Goal: Task Accomplishment & Management: Complete application form

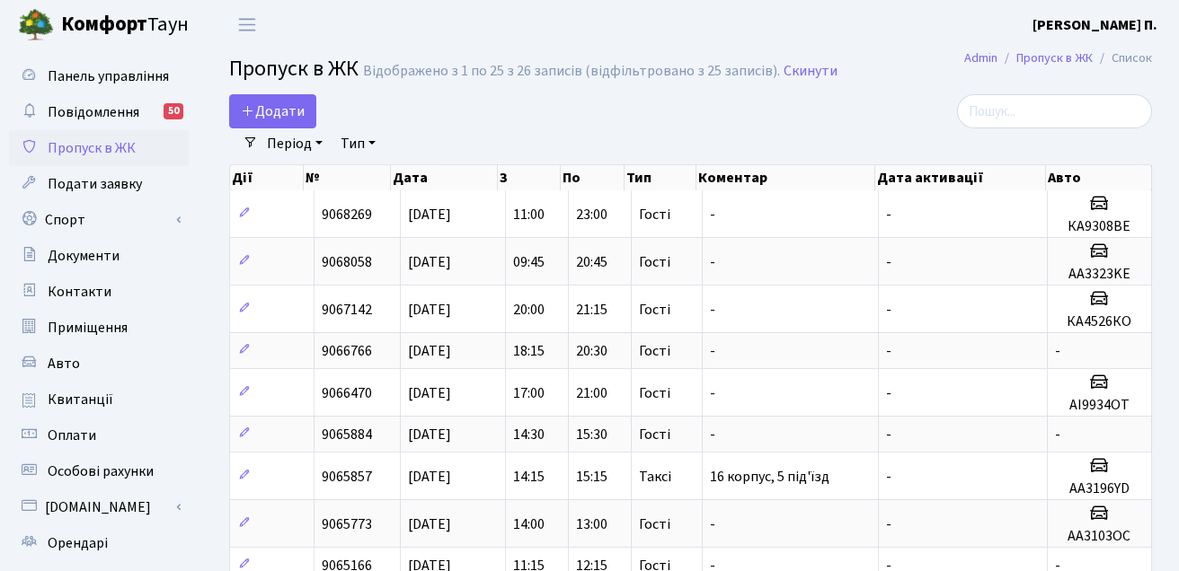
select select "25"
click at [289, 105] on span "Додати" at bounding box center [273, 112] width 64 height 20
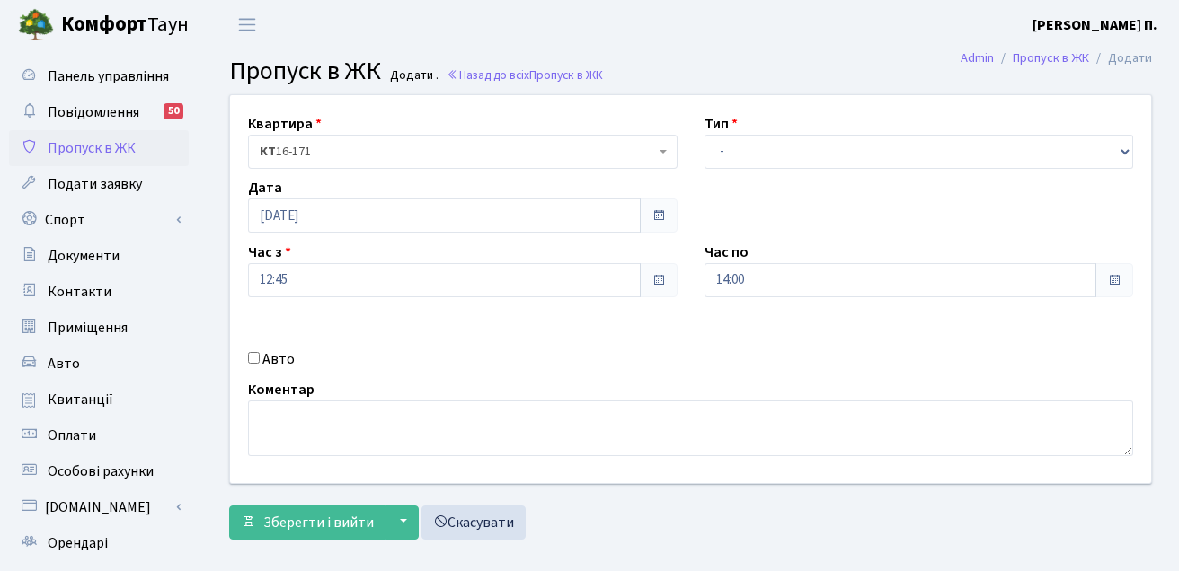
select select "3"
click at [704, 135] on select "- Доставка Таксі Гості Сервіс" at bounding box center [918, 152] width 429 height 34
drag, startPoint x: 307, startPoint y: 548, endPoint x: 306, endPoint y: 523, distance: 25.2
click at [306, 544] on main "Admin Пропуск в ЖК Додати Пропуск в ЖК Додати . Назад до всіх Пропуск в ЖК Квар…" at bounding box center [690, 406] width 977 height 714
click at [307, 523] on span "Зберегти і вийти" at bounding box center [318, 523] width 111 height 20
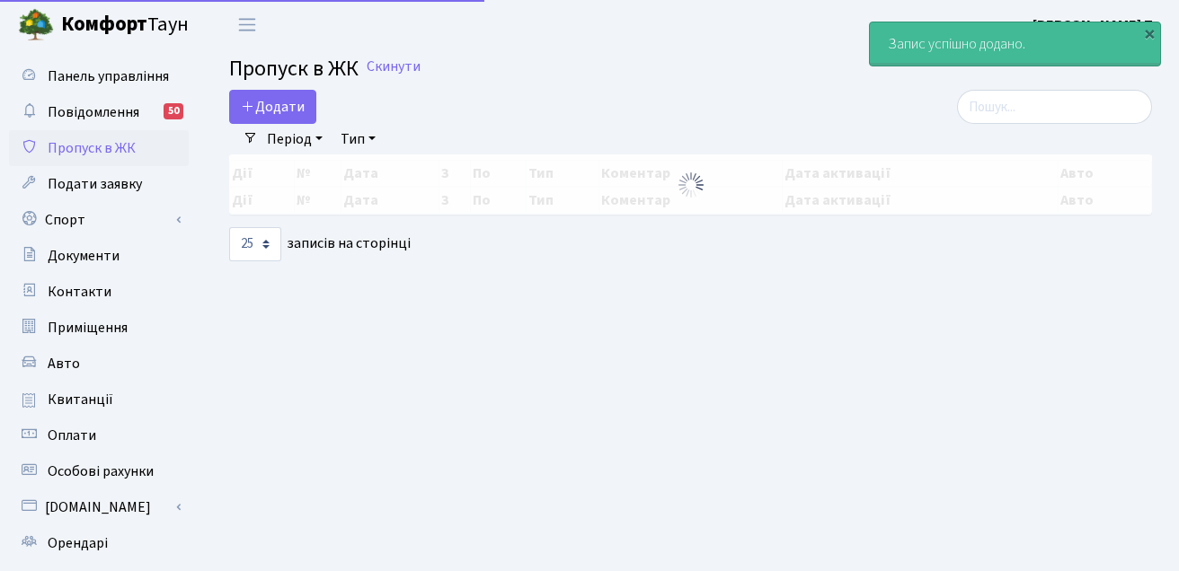
select select "25"
